Goal: Use online tool/utility: Utilize a website feature to perform a specific function

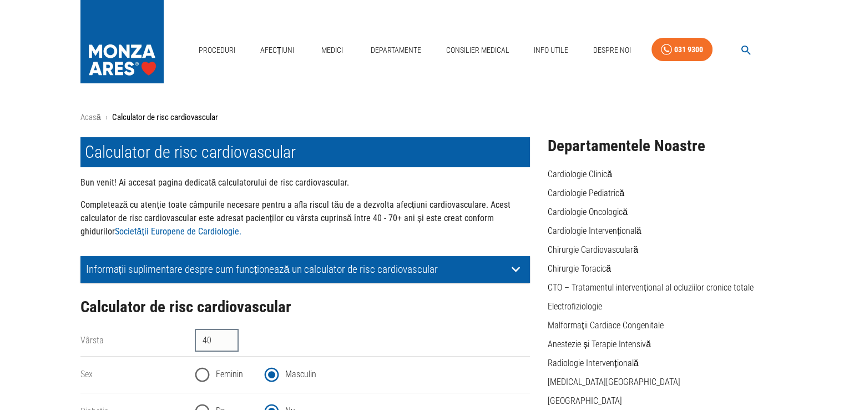
click at [229, 337] on input "40" at bounding box center [217, 340] width 44 height 22
type input "4"
type input "58"
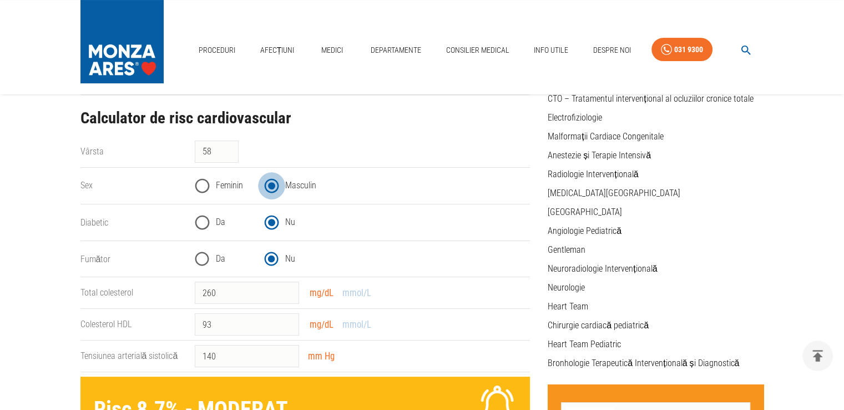
scroll to position [167, 0]
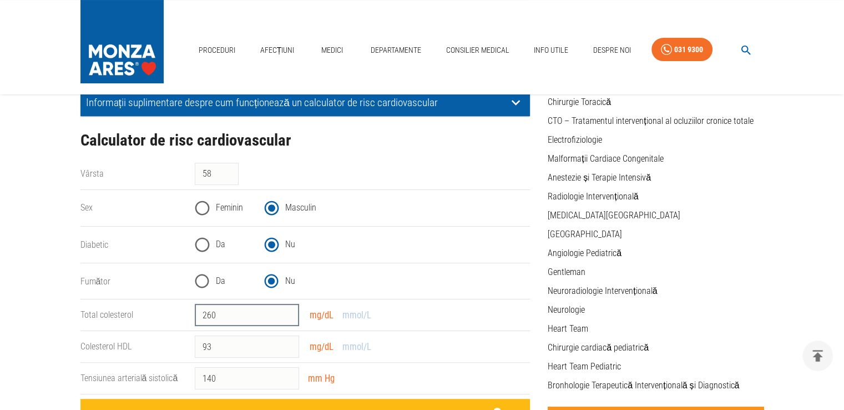
drag, startPoint x: 208, startPoint y: 314, endPoint x: 215, endPoint y: 313, distance: 7.9
click at [215, 313] on input "260" at bounding box center [247, 315] width 104 height 22
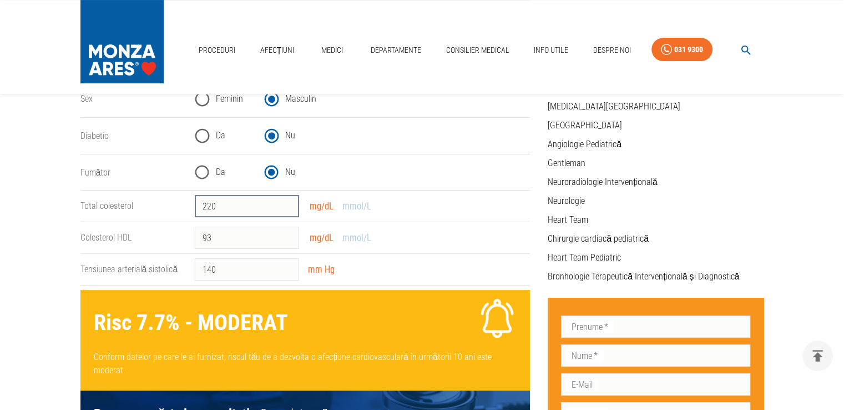
scroll to position [278, 0]
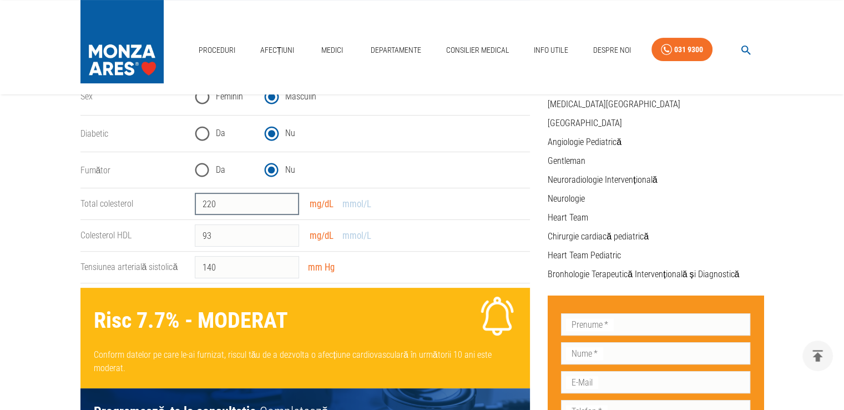
type input "220"
click at [425, 267] on div "140 ​ mm Hg" at bounding box center [358, 262] width 344 height 31
drag, startPoint x: 207, startPoint y: 266, endPoint x: 216, endPoint y: 265, distance: 9.5
click at [217, 265] on input "140" at bounding box center [247, 267] width 104 height 22
click at [411, 255] on div "130 ​ mm Hg" at bounding box center [358, 262] width 344 height 31
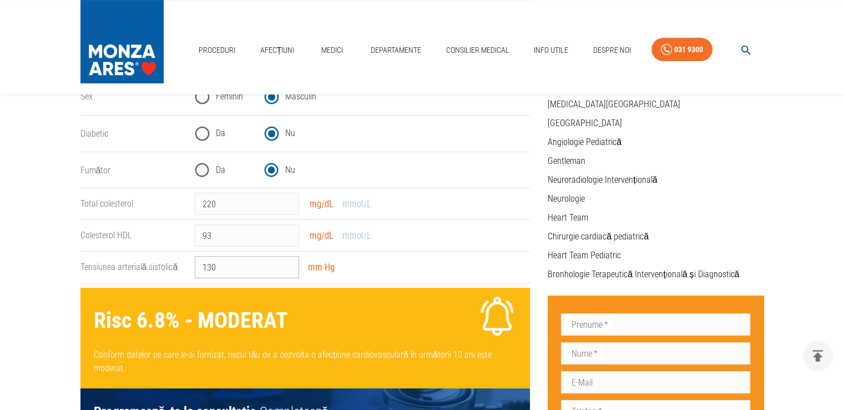
click at [211, 265] on input "130" at bounding box center [247, 267] width 104 height 22
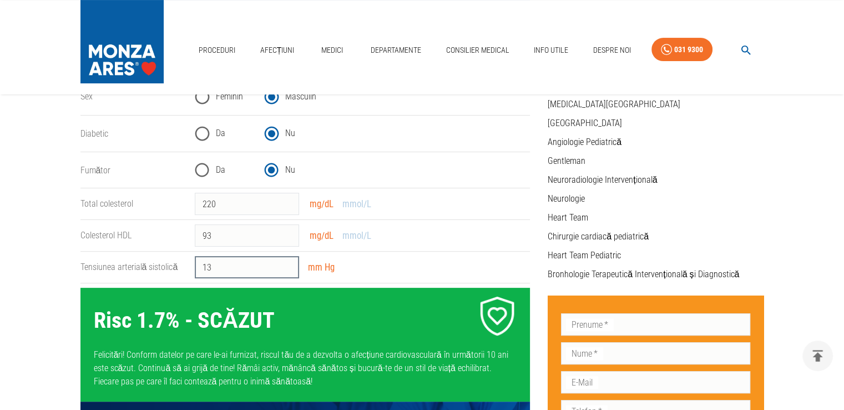
click at [222, 266] on input "13" at bounding box center [247, 267] width 104 height 22
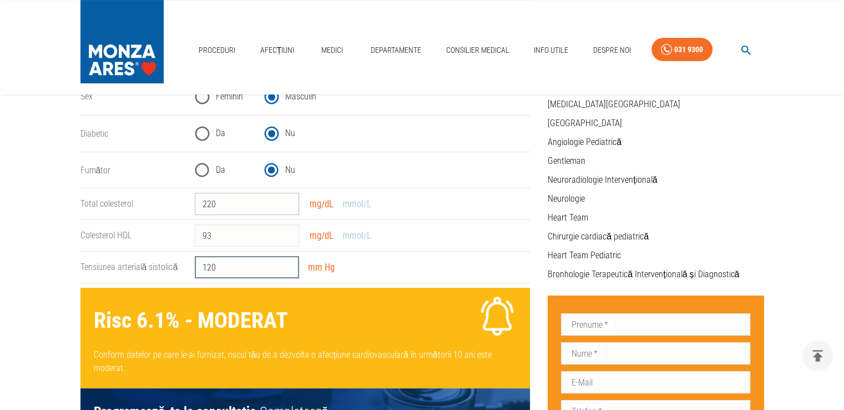
type input "120"
drag, startPoint x: 203, startPoint y: 201, endPoint x: 216, endPoint y: 199, distance: 12.9
click at [216, 199] on input "220" at bounding box center [247, 204] width 104 height 22
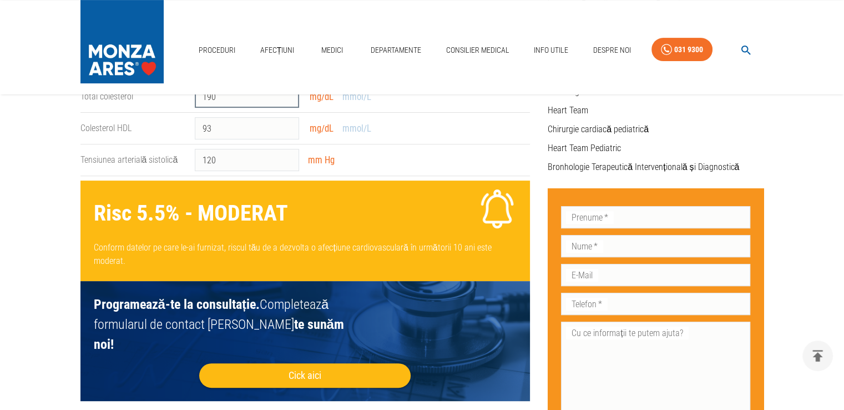
scroll to position [333, 0]
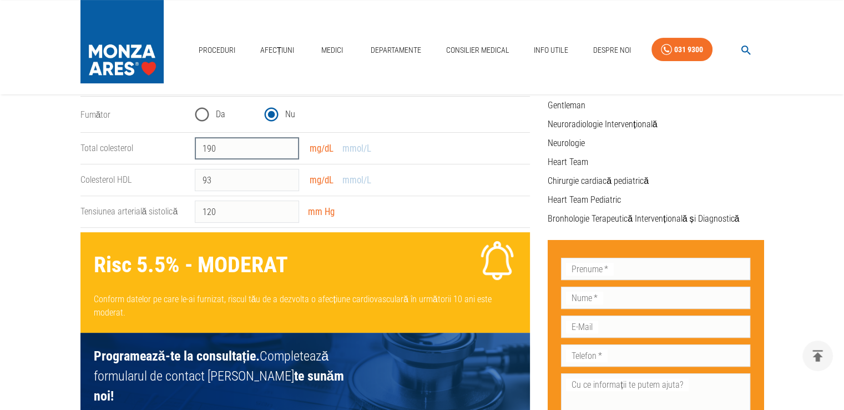
drag, startPoint x: 220, startPoint y: 147, endPoint x: 199, endPoint y: 146, distance: 21.1
click at [199, 146] on input "190" at bounding box center [247, 148] width 104 height 22
type input "200"
click at [210, 178] on input "93" at bounding box center [247, 180] width 104 height 22
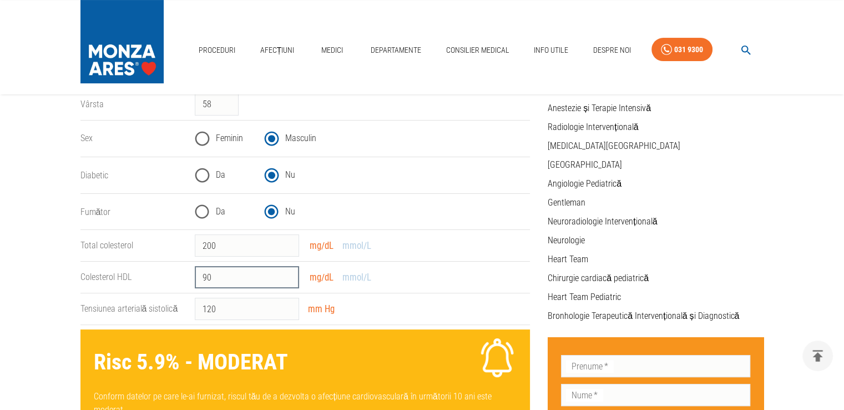
scroll to position [111, 0]
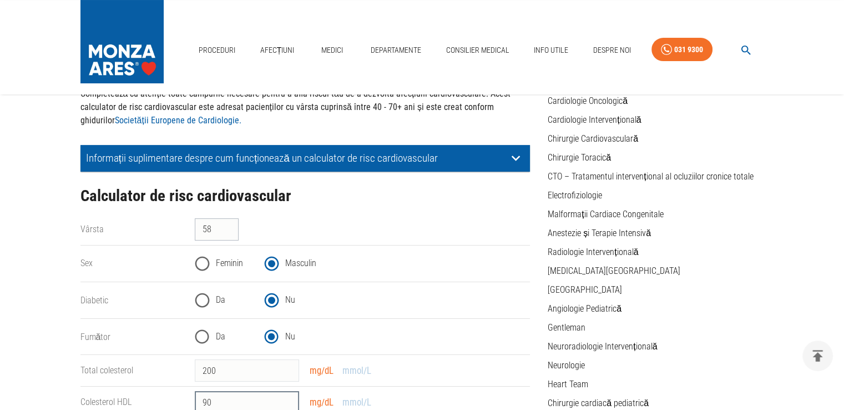
type input "90"
drag, startPoint x: 204, startPoint y: 231, endPoint x: 214, endPoint y: 228, distance: 10.0
click at [214, 228] on input "58" at bounding box center [217, 229] width 44 height 22
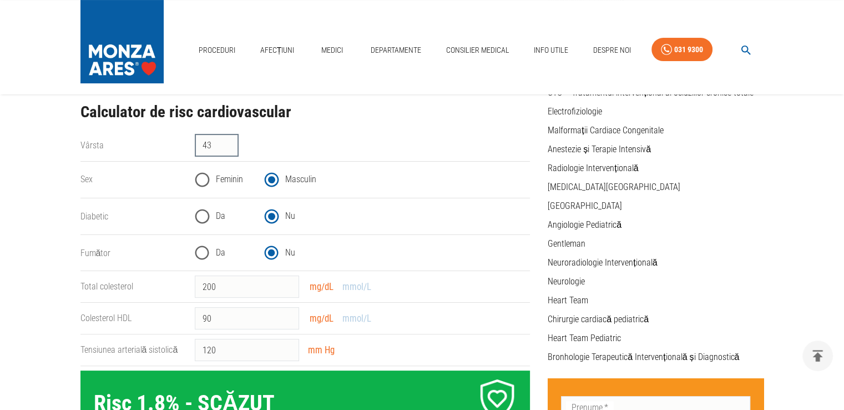
scroll to position [167, 0]
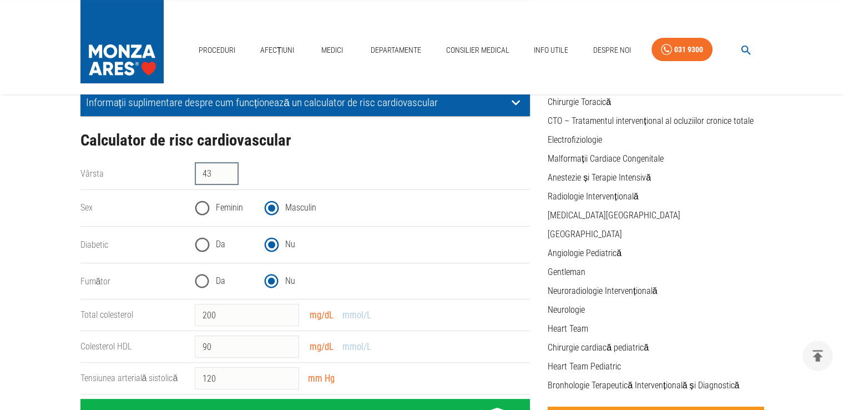
drag, startPoint x: 204, startPoint y: 172, endPoint x: 214, endPoint y: 170, distance: 10.1
click at [214, 170] on input "43" at bounding box center [217, 174] width 44 height 22
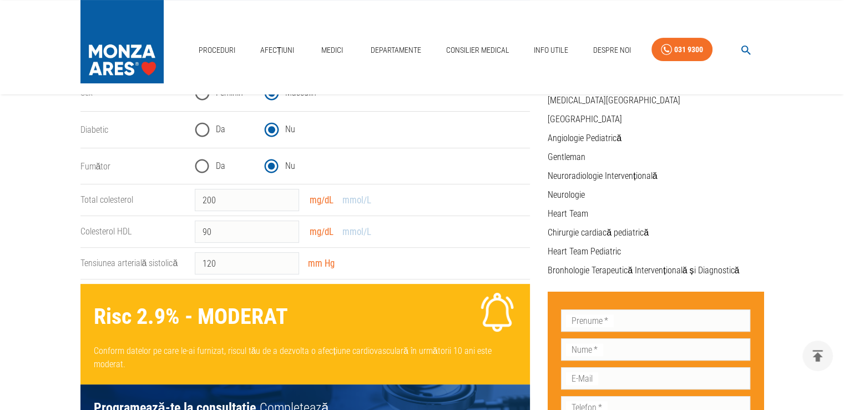
scroll to position [222, 0]
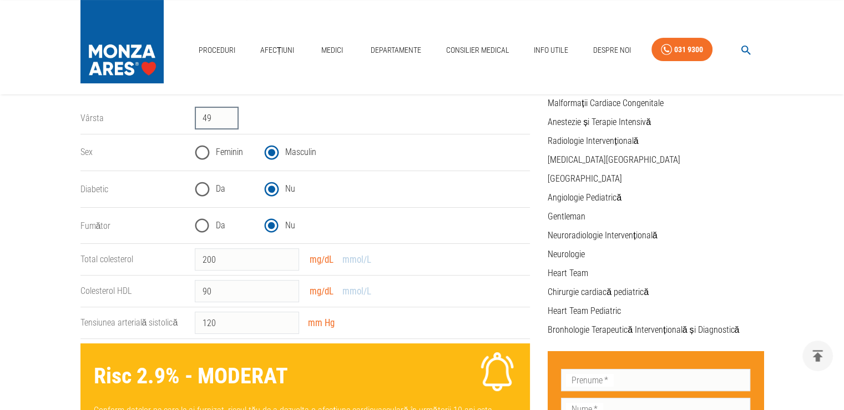
drag, startPoint x: 204, startPoint y: 118, endPoint x: 210, endPoint y: 118, distance: 6.1
click at [210, 118] on input "49" at bounding box center [217, 118] width 44 height 22
click at [369, 174] on div "Da Nu" at bounding box center [358, 185] width 344 height 36
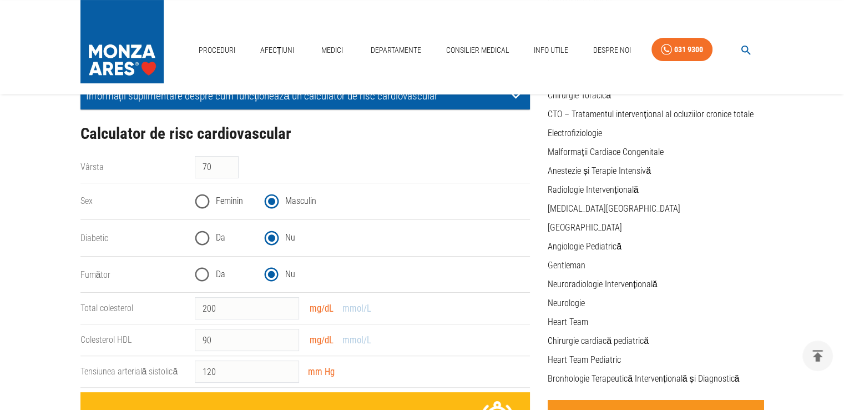
scroll to position [167, 0]
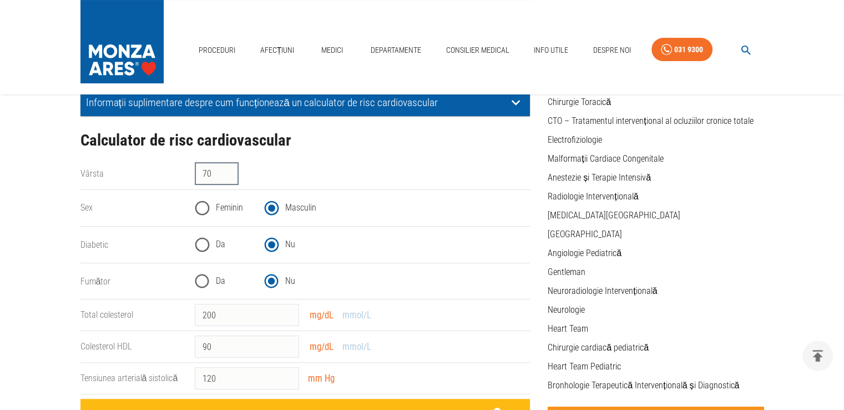
click at [211, 174] on input "70" at bounding box center [217, 174] width 44 height 22
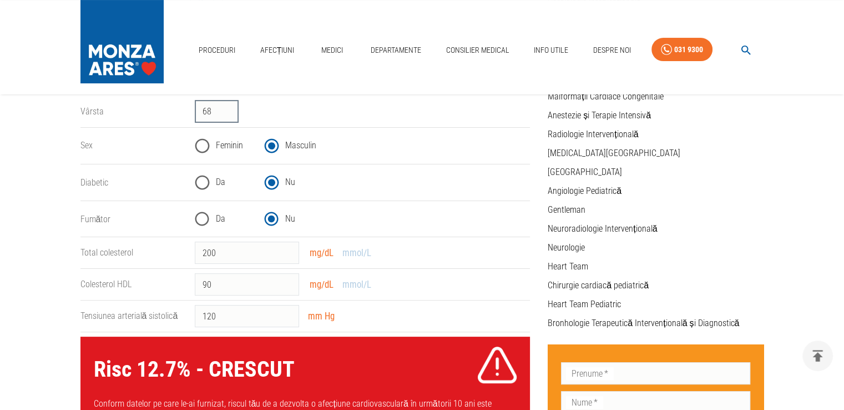
scroll to position [222, 0]
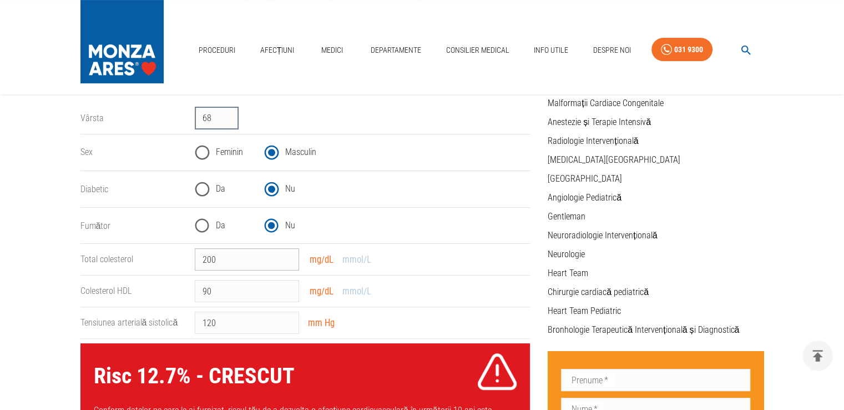
type input "68"
drag, startPoint x: 202, startPoint y: 259, endPoint x: 225, endPoint y: 253, distance: 24.1
click at [226, 252] on input "200" at bounding box center [247, 259] width 104 height 22
type input "150"
drag, startPoint x: 198, startPoint y: 321, endPoint x: 229, endPoint y: 317, distance: 31.3
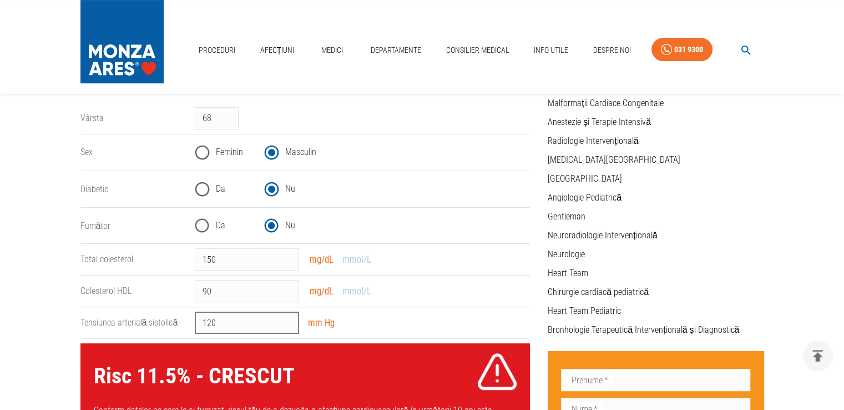
click at [229, 317] on input "120" at bounding box center [247, 322] width 104 height 22
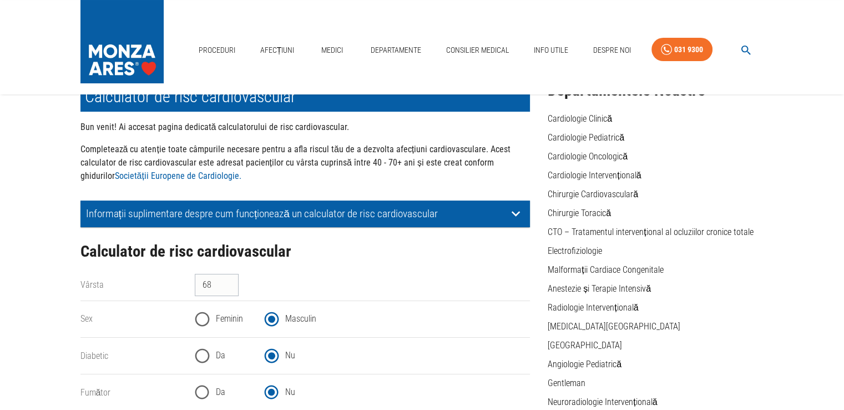
type input "130"
drag, startPoint x: 205, startPoint y: 283, endPoint x: 213, endPoint y: 282, distance: 7.9
click at [213, 282] on input "68" at bounding box center [217, 285] width 44 height 22
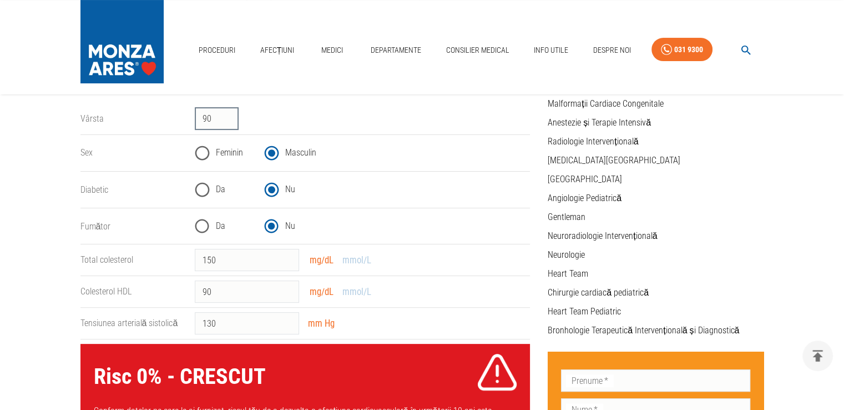
scroll to position [222, 0]
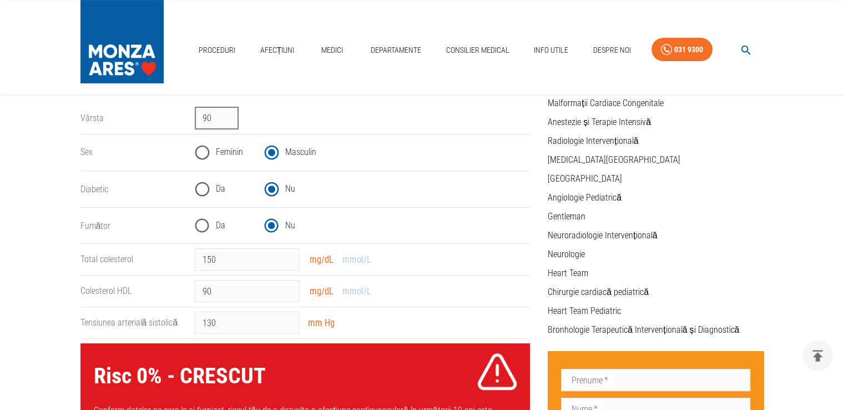
type input "90"
click at [482, 180] on div "Da Nu" at bounding box center [362, 188] width 335 height 27
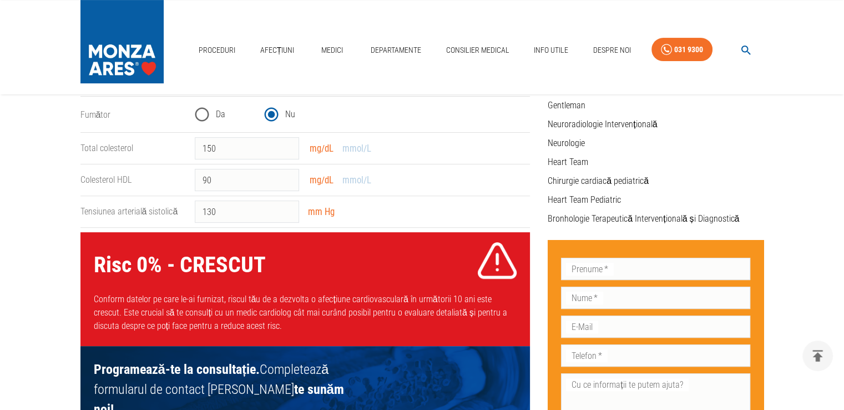
scroll to position [0, 0]
